Goal: Check status

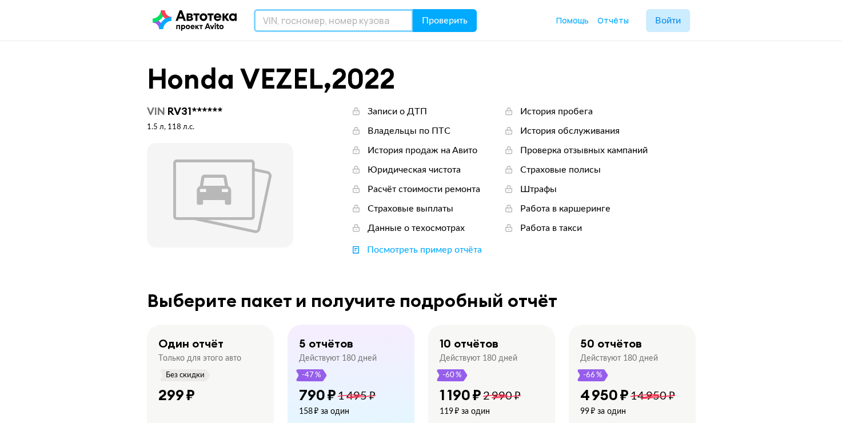
click at [297, 22] on input "text" at bounding box center [333, 20] width 159 height 23
paste input "H997OC190"
type input "H997OC190"
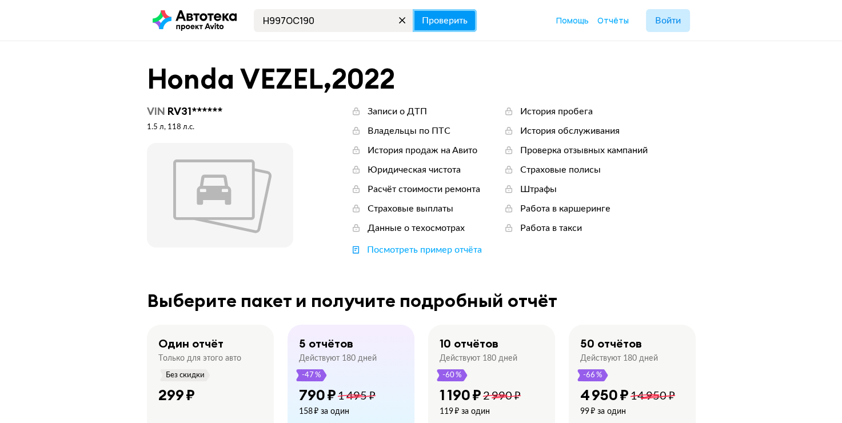
click at [442, 23] on span "Проверить" at bounding box center [445, 20] width 46 height 9
